Goal: Check status: Check status

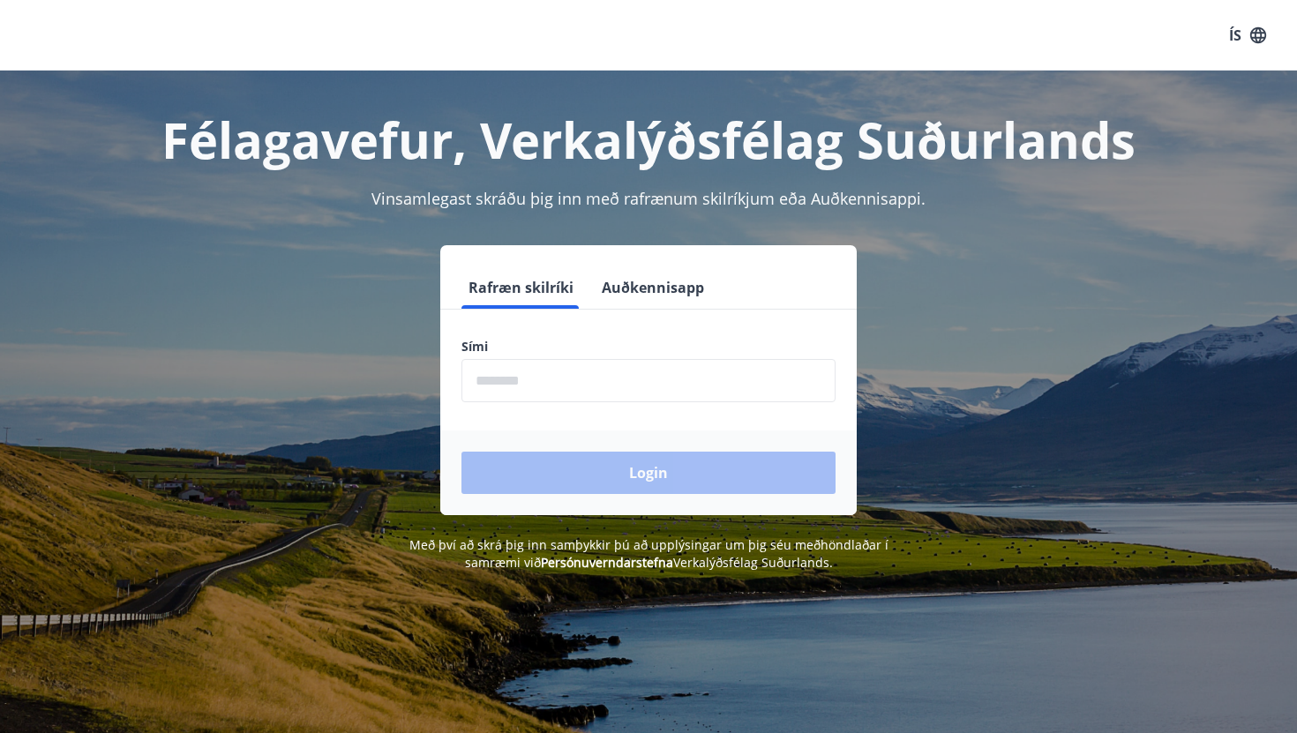
click at [565, 416] on form "Rafræn skilríki Auðkennisapp Sími ​ Login" at bounding box center [648, 390] width 416 height 249
click at [565, 387] on input "phone" at bounding box center [648, 380] width 374 height 43
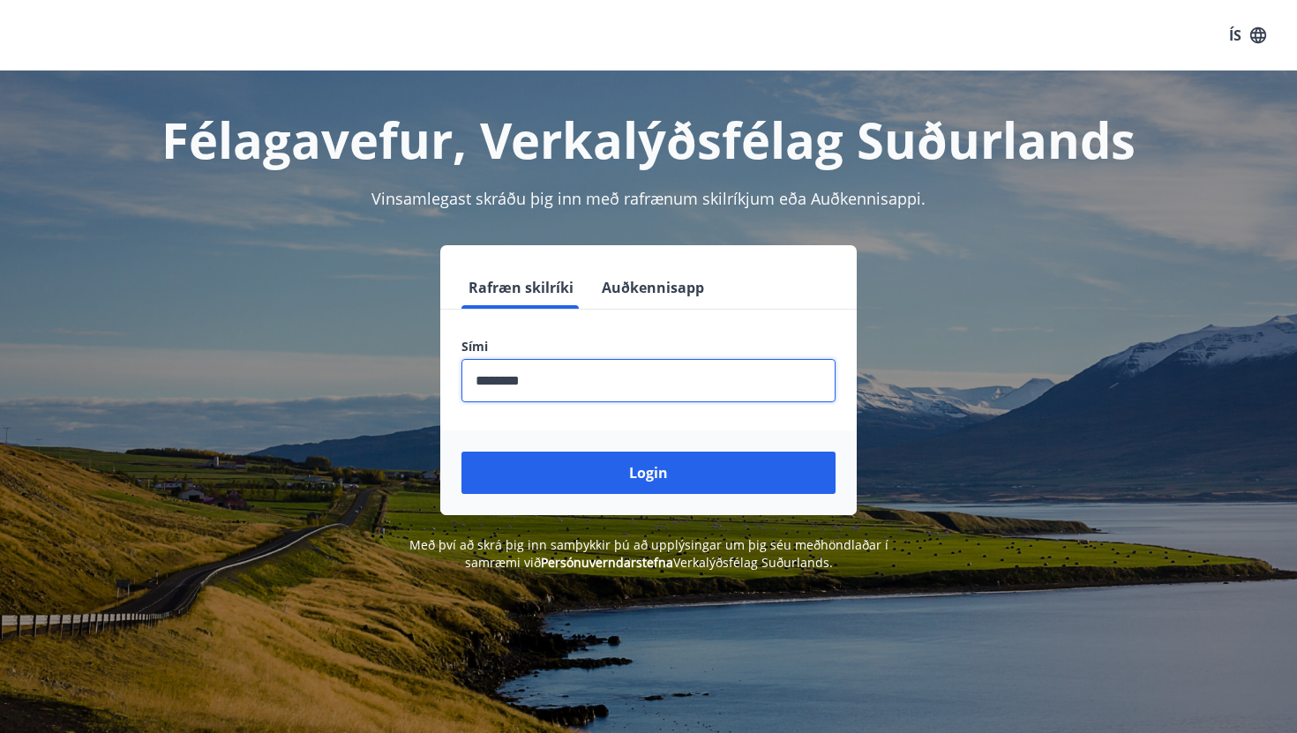
type input "********"
click at [461, 452] on button "Login" at bounding box center [648, 473] width 374 height 42
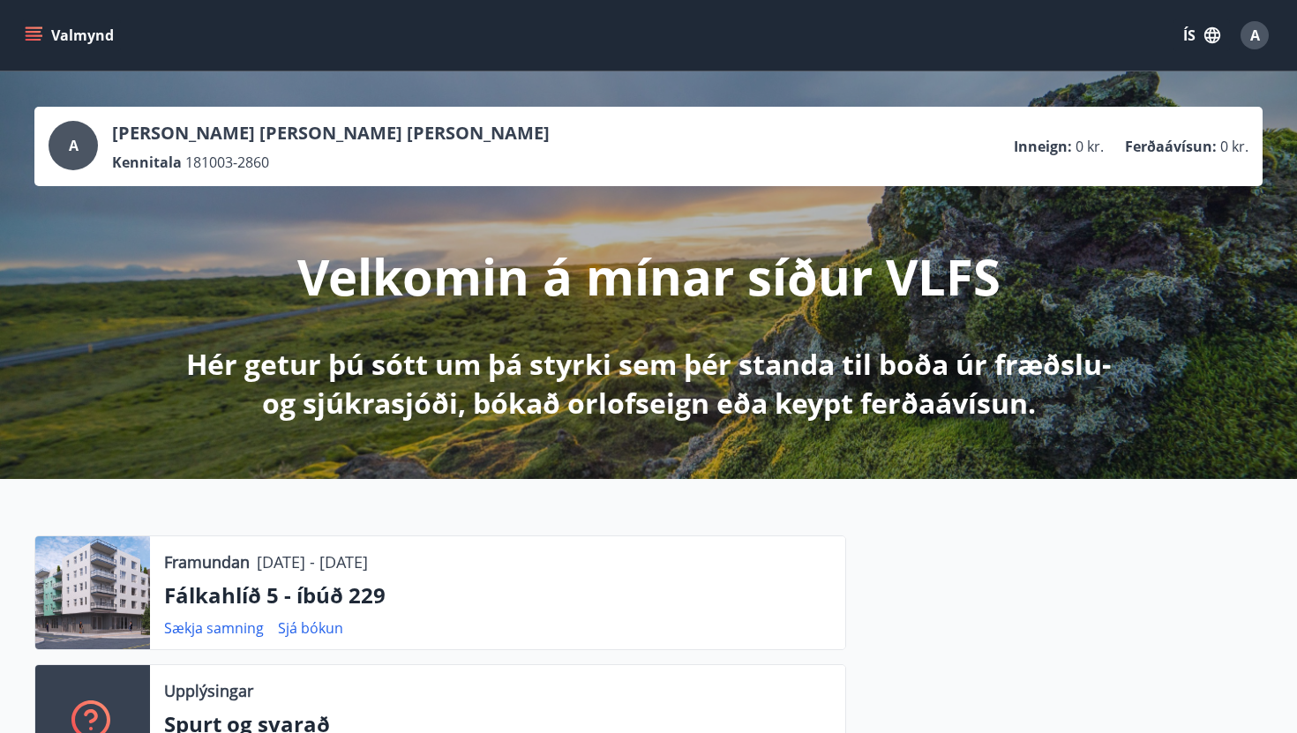
scroll to position [53, 0]
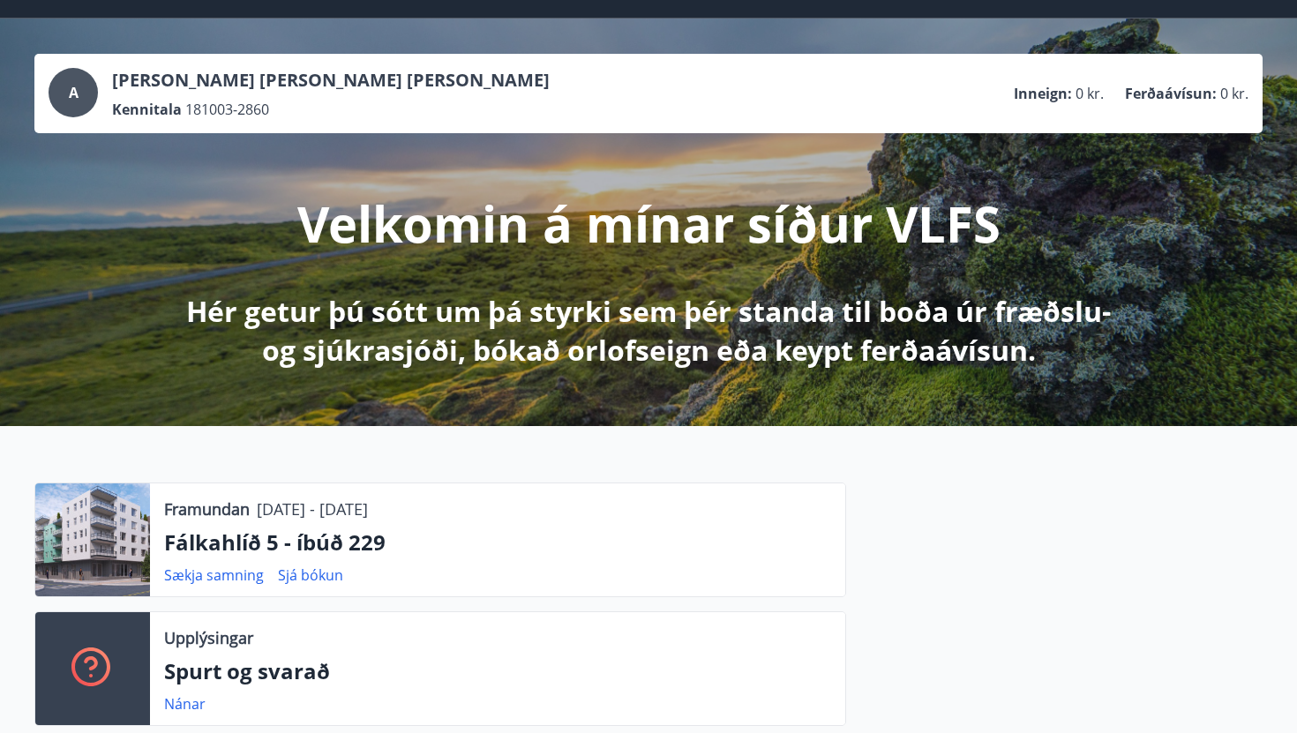
click at [274, 543] on p "Fálkahlíð 5 - íbúð 229" at bounding box center [497, 543] width 667 height 30
click at [213, 542] on p "Fálkahlíð 5 - íbúð 229" at bounding box center [497, 543] width 667 height 30
click at [315, 581] on link "Sjá bókun" at bounding box center [310, 574] width 65 height 19
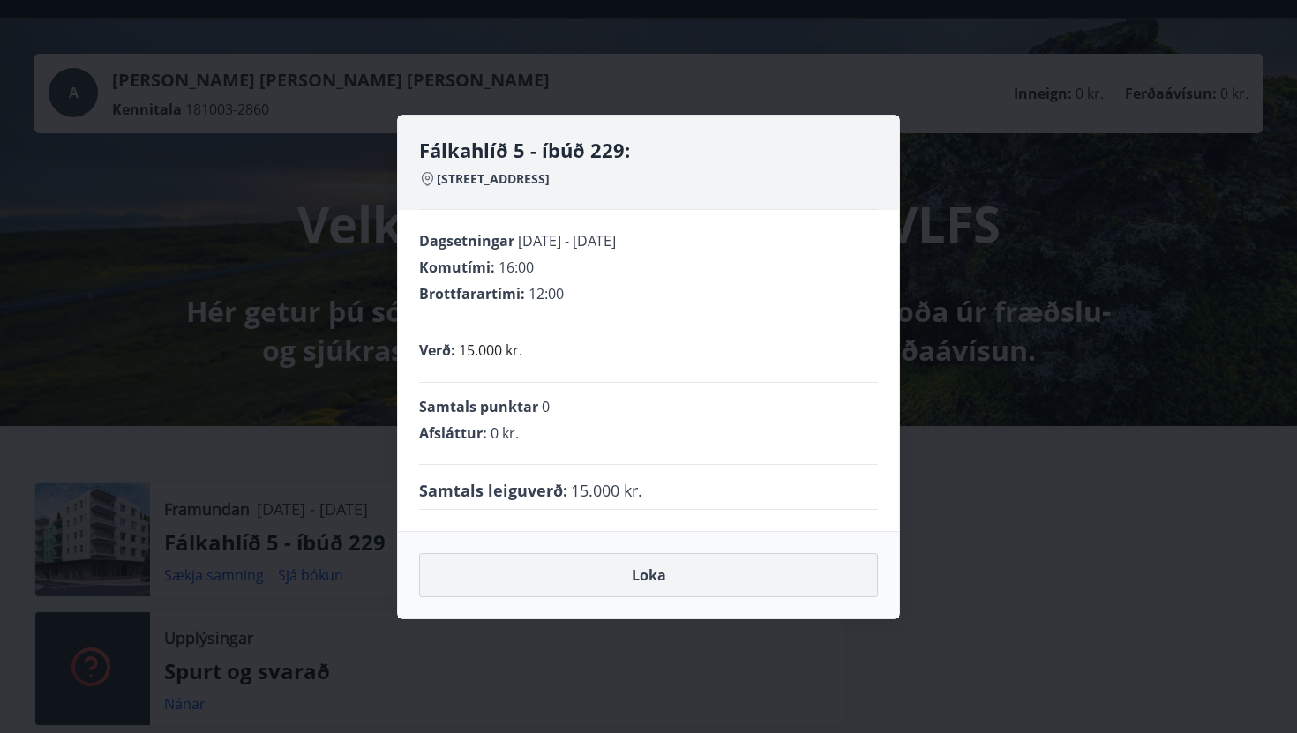
click at [592, 564] on button "Loka" at bounding box center [648, 575] width 459 height 44
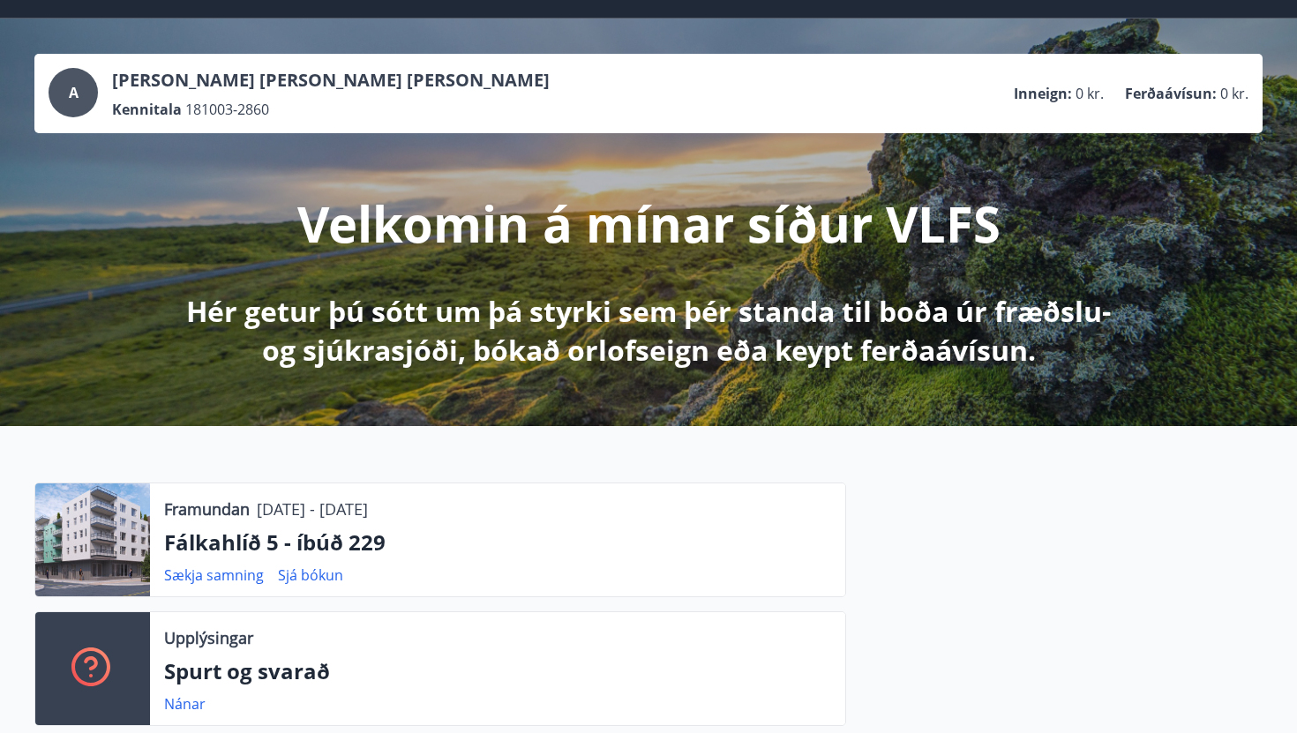
click at [161, 510] on div "Framundan [DATE] - [DATE] Fálkahlíð 5 - íbúð 229 Sækja samning Sjá bókun" at bounding box center [497, 539] width 695 height 113
click at [176, 543] on p "Fálkahlíð 5 - íbúð 229" at bounding box center [497, 543] width 667 height 30
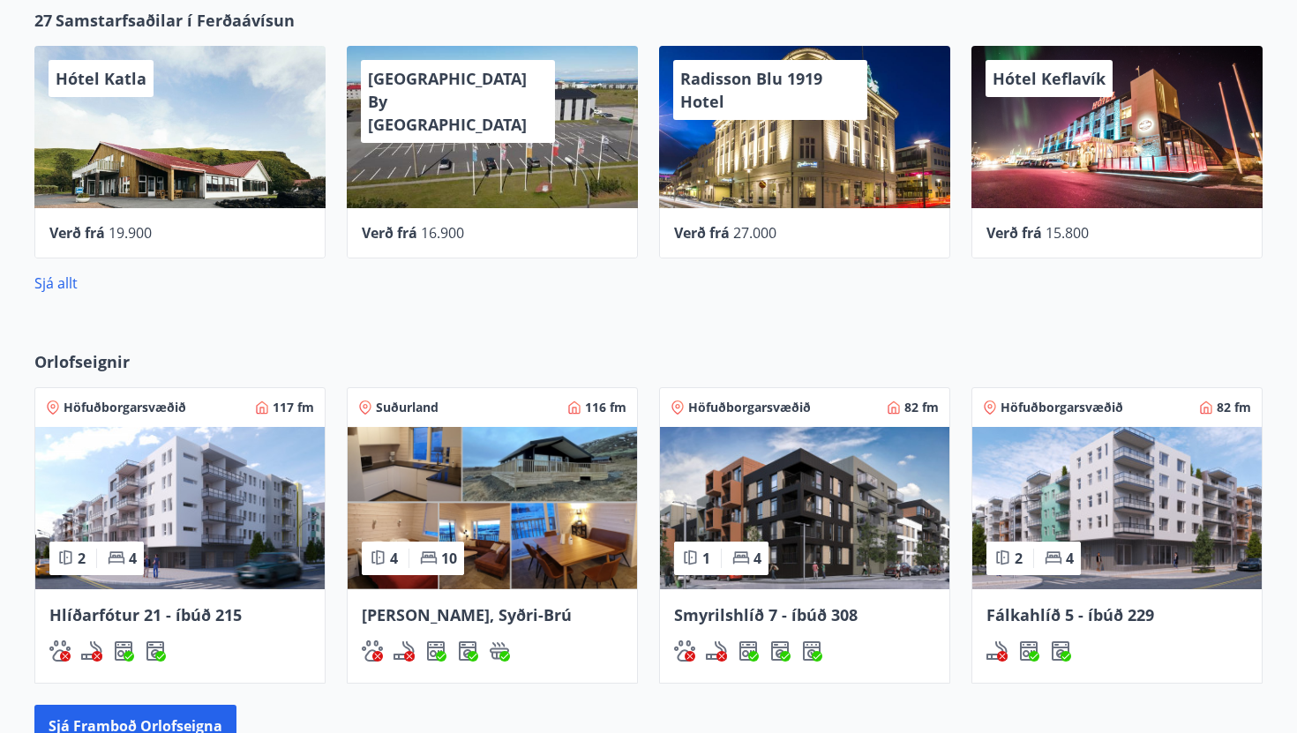
scroll to position [999, 0]
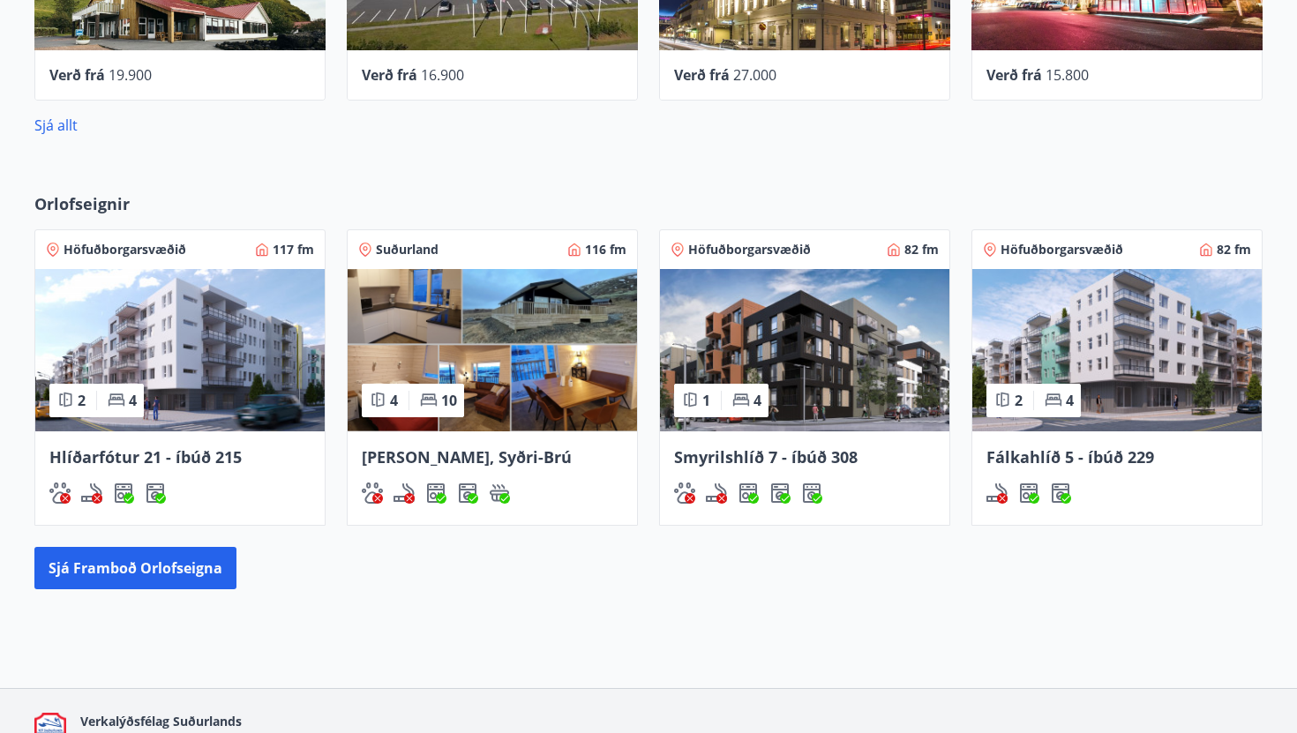
click at [1058, 445] on div "Fálkahlíð 5 - íbúð 229" at bounding box center [1116, 456] width 261 height 23
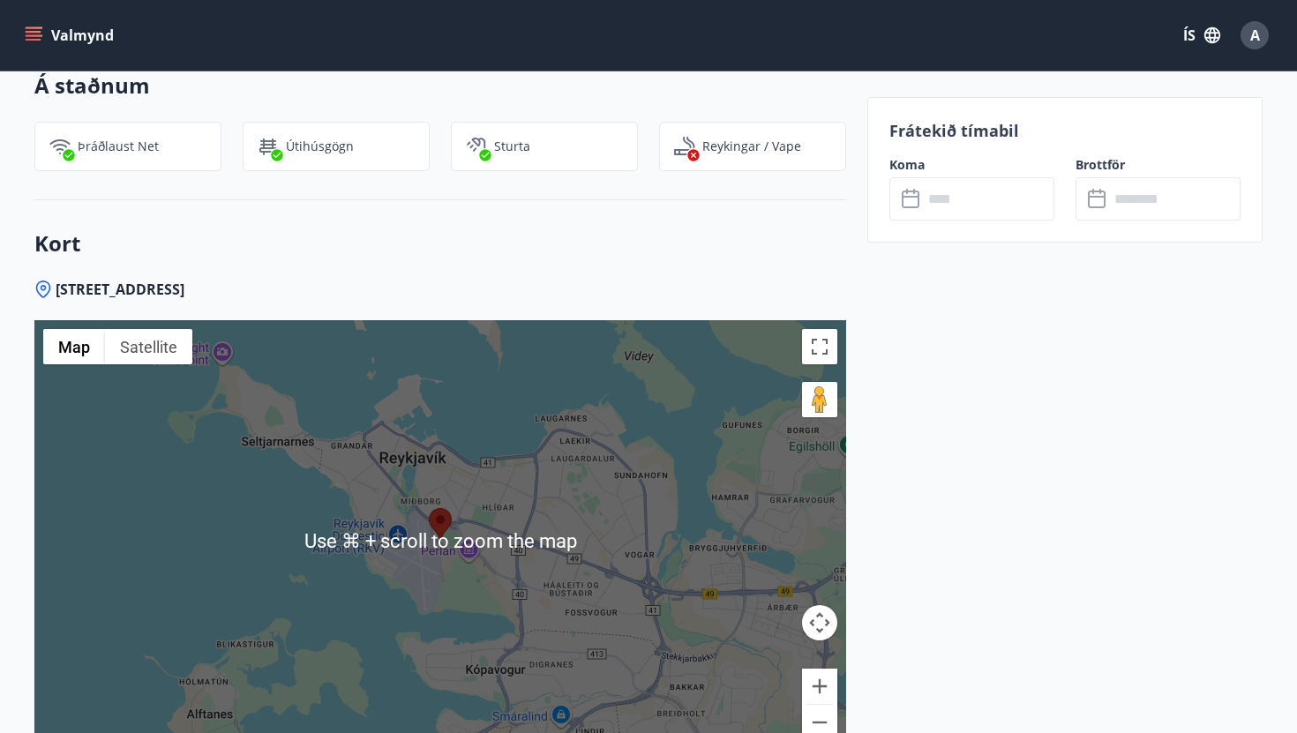
scroll to position [1793, 0]
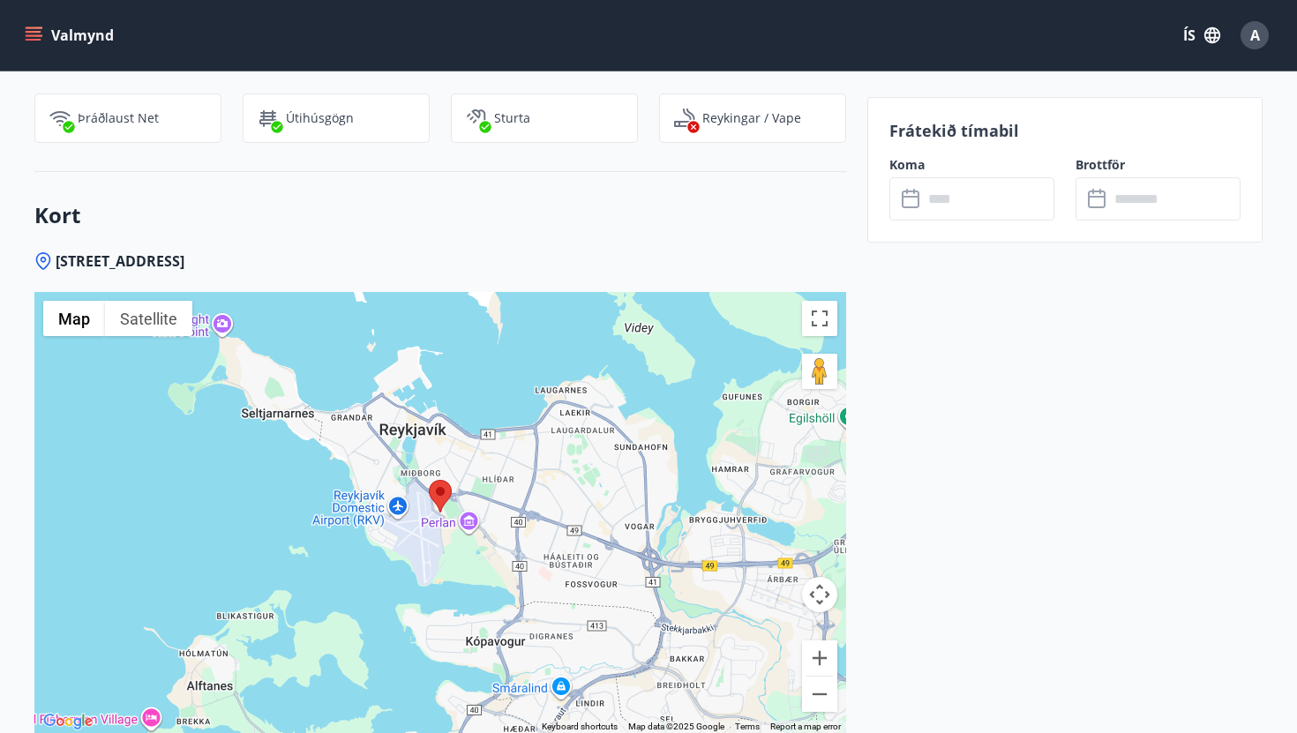
click at [1254, 51] on button "A" at bounding box center [1254, 35] width 42 height 42
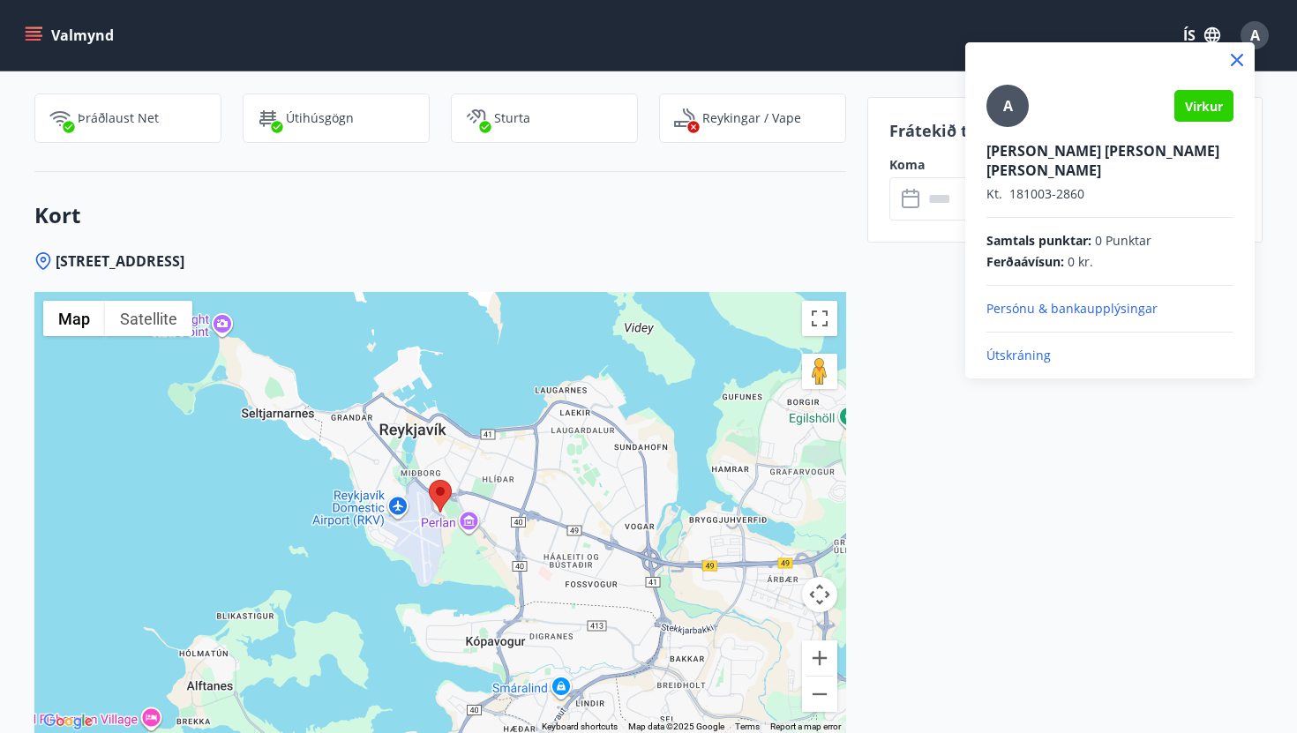
click at [1044, 347] on p "Útskráning" at bounding box center [1109, 356] width 247 height 18
